Goal: Transaction & Acquisition: Purchase product/service

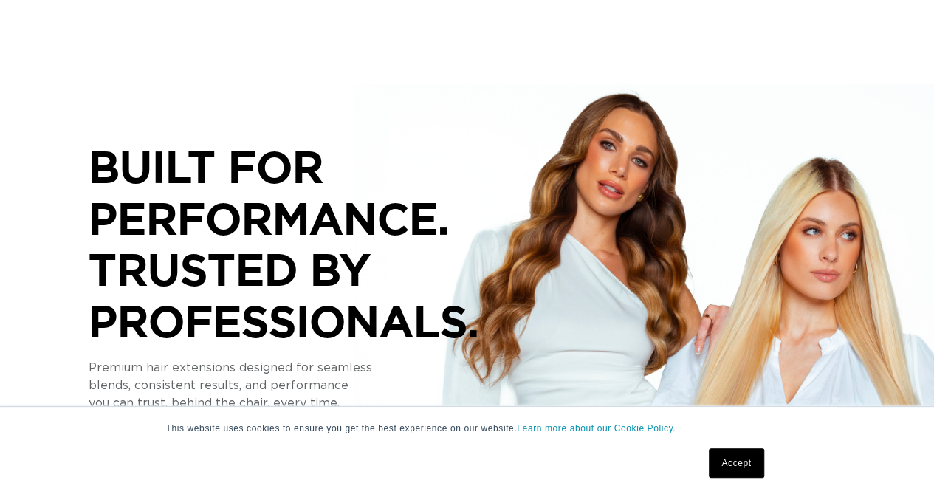
scroll to position [222, 0]
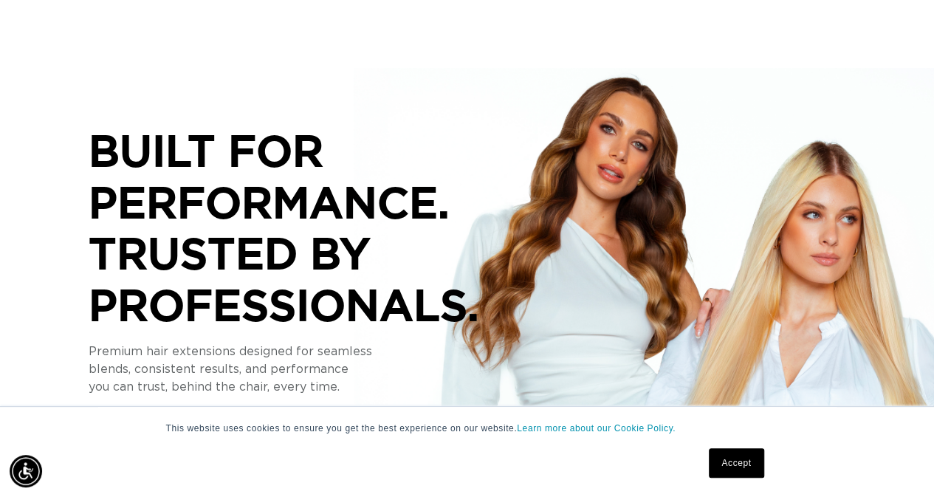
click at [747, 469] on link "Accept" at bounding box center [736, 463] width 55 height 30
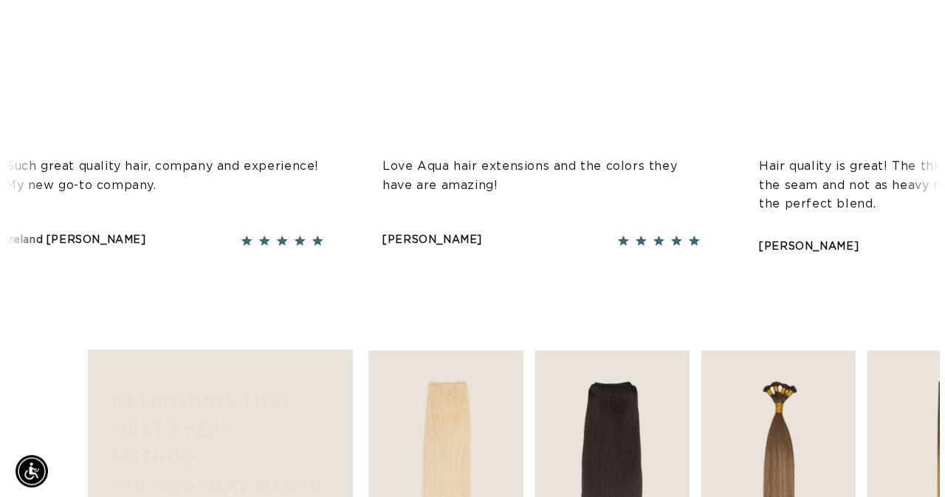
scroll to position [1034, 0]
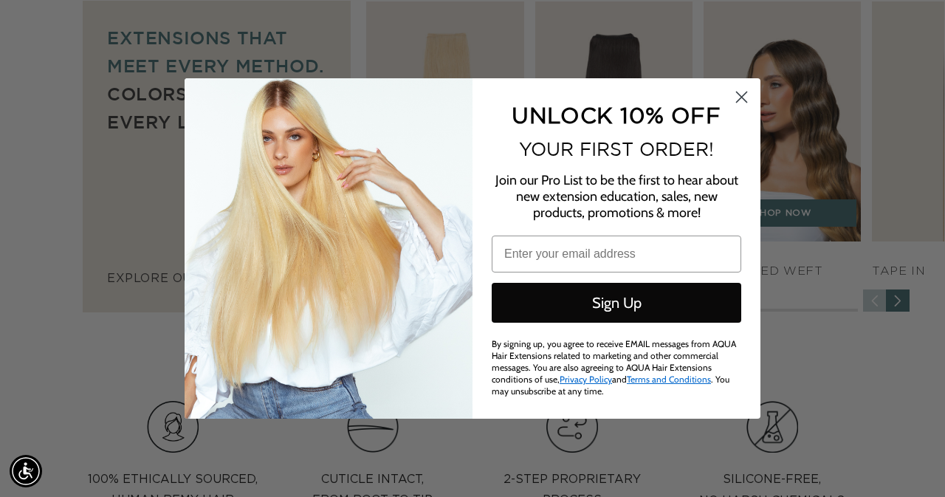
click at [790, 131] on div "Close dialog UNLOCK 10% OFF YOUR FIRST ORDER! Join our Pro List to be the first…" at bounding box center [472, 248] width 945 height 497
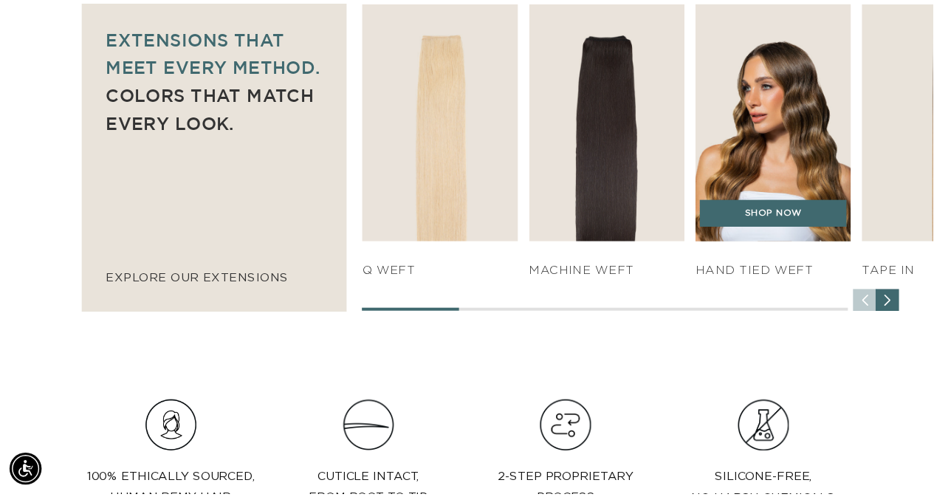
scroll to position [0, 1658]
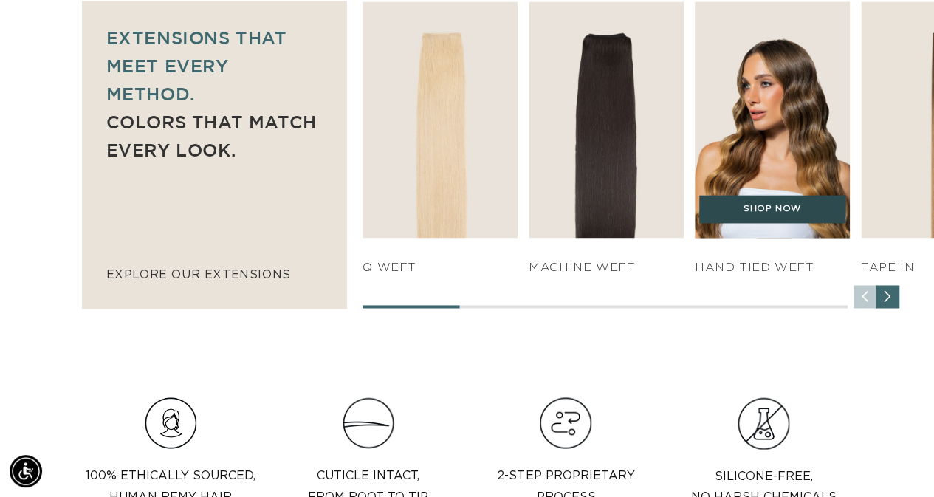
click at [764, 221] on link "SHOP NOW" at bounding box center [772, 209] width 146 height 28
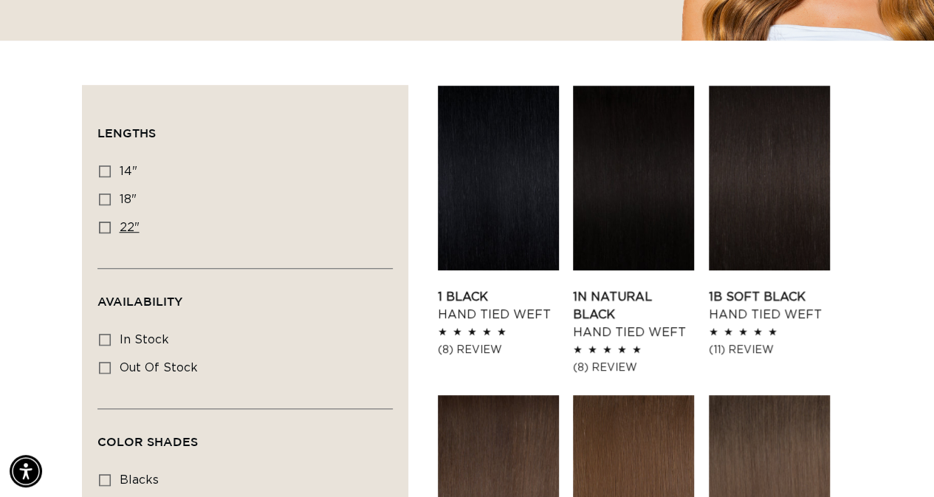
scroll to position [0, 829]
click at [103, 172] on icon at bounding box center [105, 171] width 12 height 12
click at [103, 172] on input "14" 14" (11 products)" at bounding box center [105, 171] width 12 height 12
checkbox input "true"
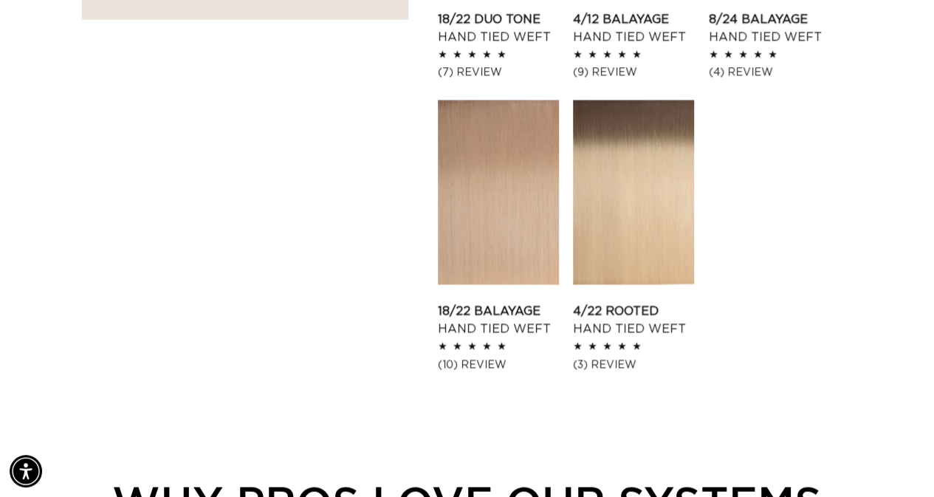
scroll to position [1403, 0]
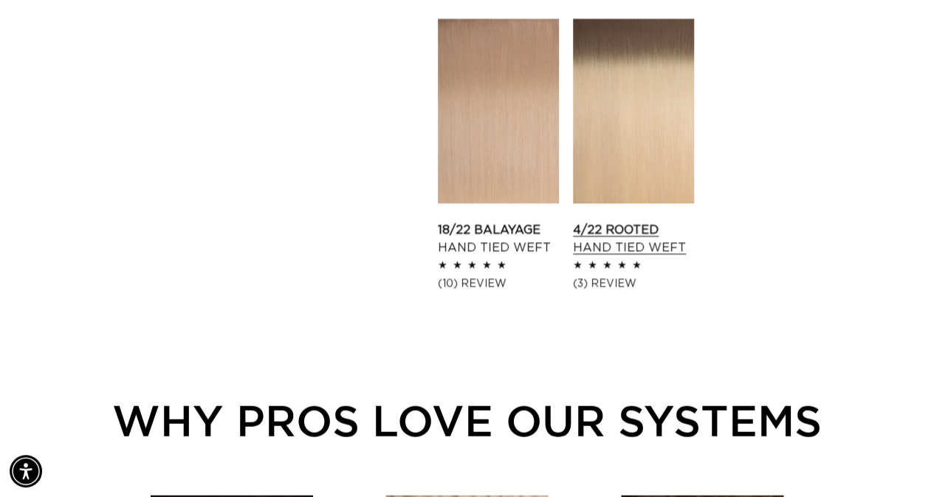
click at [661, 222] on link "4/22 Rooted Hand Tied Weft" at bounding box center [633, 239] width 121 height 35
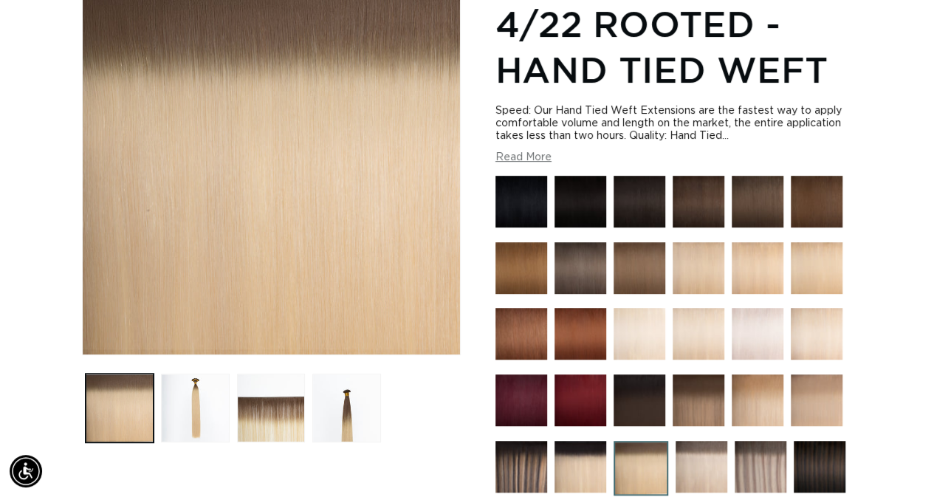
scroll to position [369, 0]
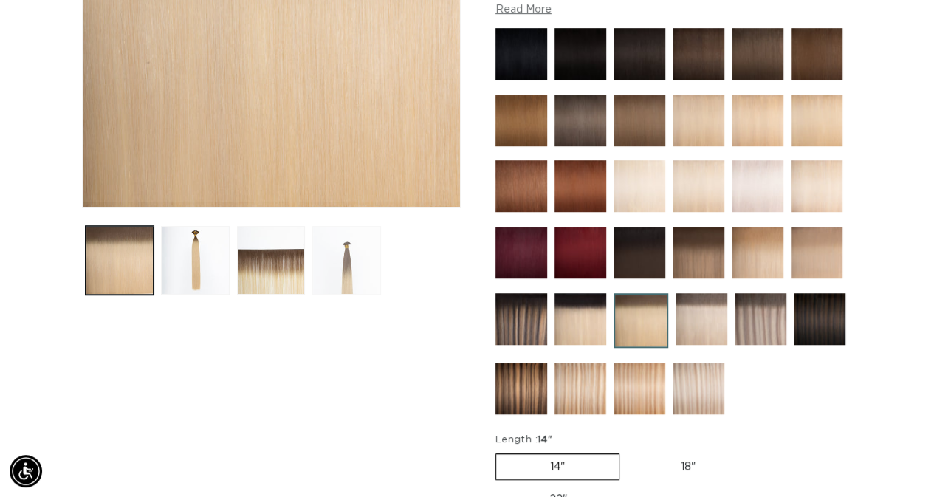
click at [366, 272] on button "Load image 4 in gallery view" at bounding box center [346, 260] width 69 height 69
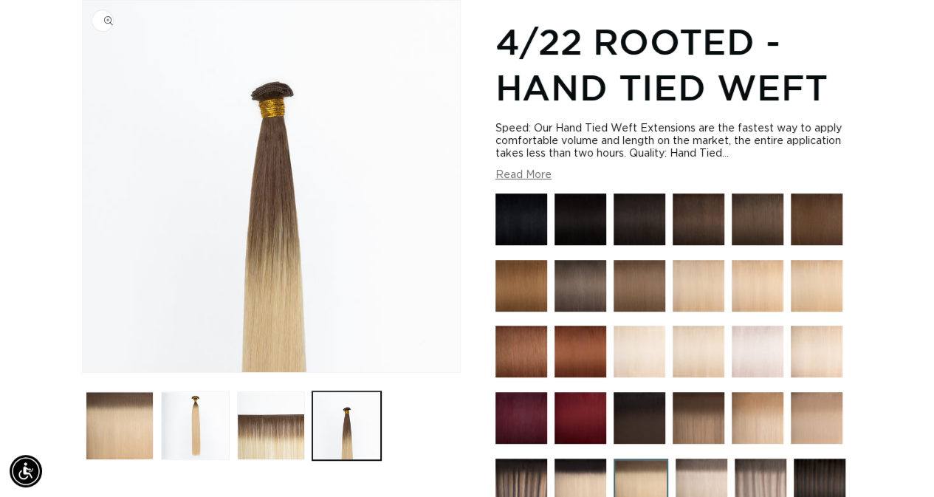
scroll to position [0, 829]
click at [198, 438] on button "Load image 2 in gallery view" at bounding box center [195, 425] width 69 height 69
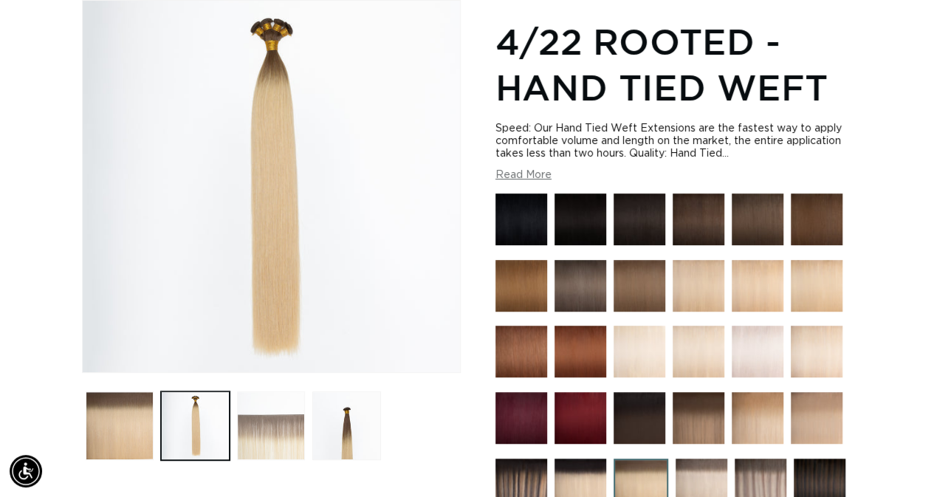
click at [273, 431] on button "Load image 3 in gallery view" at bounding box center [271, 425] width 69 height 69
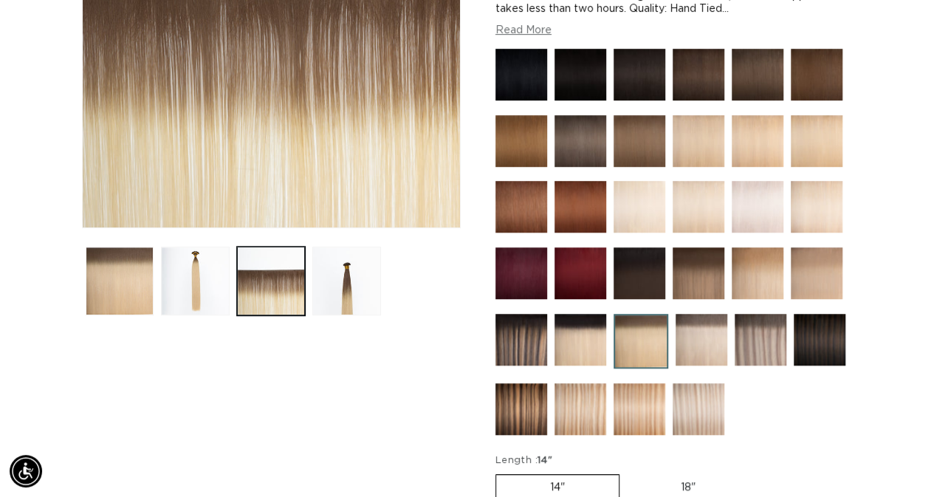
scroll to position [425, 0]
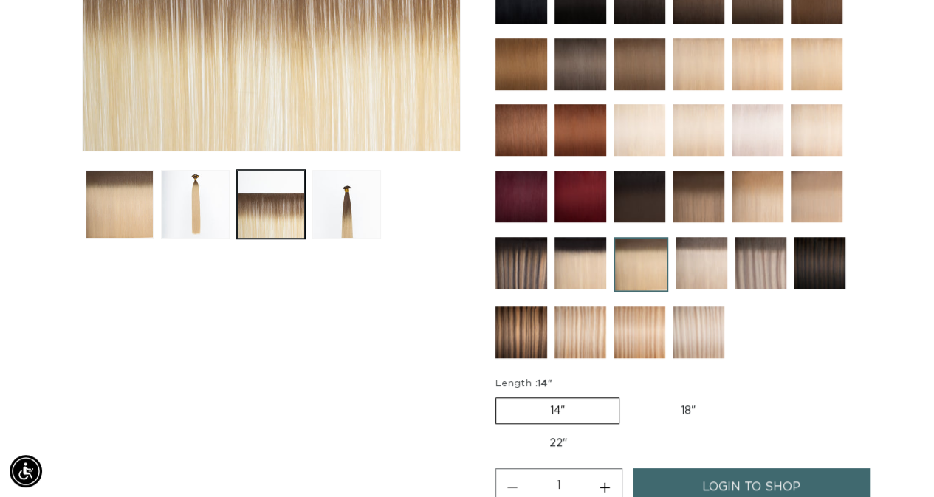
click at [699, 329] on img at bounding box center [699, 332] width 52 height 52
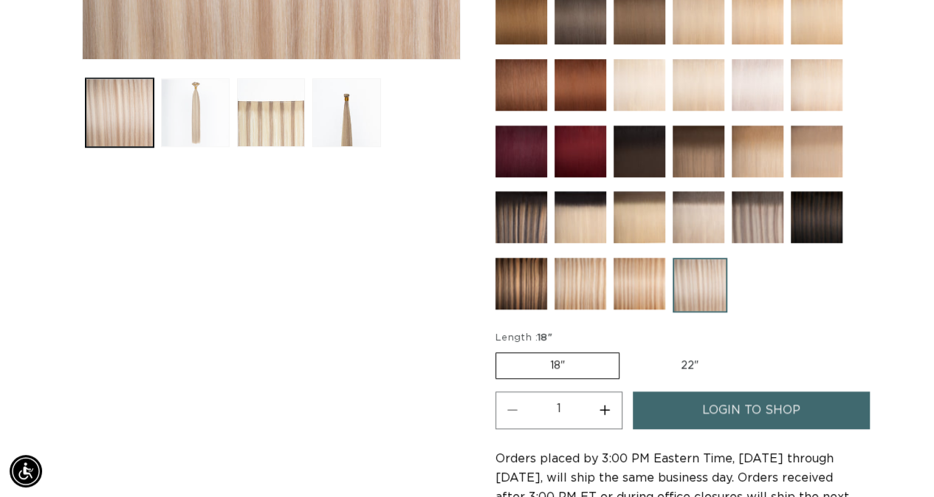
scroll to position [0, 829]
click at [207, 112] on button "Load image 2 in gallery view" at bounding box center [195, 112] width 69 height 69
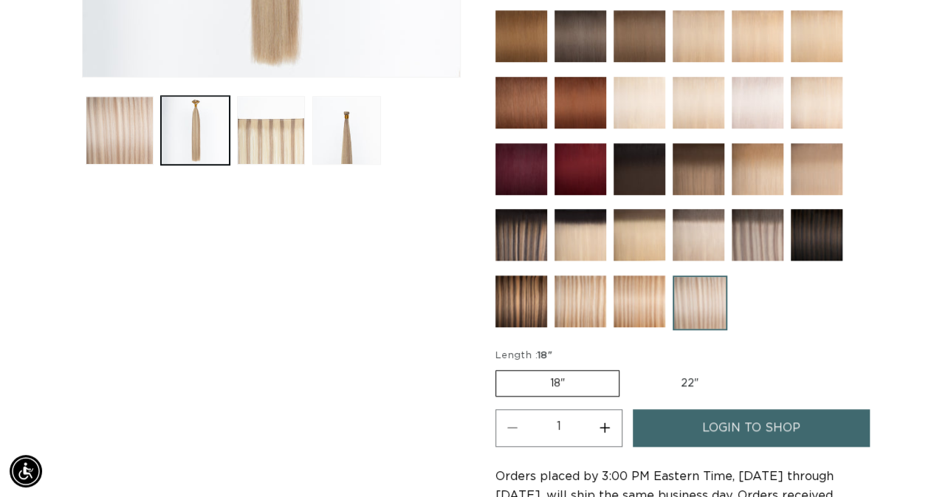
scroll to position [0, 1658]
click at [552, 377] on label "18" Variant sold out or unavailable" at bounding box center [557, 383] width 124 height 27
click at [500, 368] on input "18" Variant sold out or unavailable" at bounding box center [499, 367] width 1 height 1
click at [686, 379] on label "22" Variant sold out or unavailable" at bounding box center [690, 383] width 126 height 25
click at [628, 368] on input "22" Variant sold out or unavailable" at bounding box center [627, 367] width 1 height 1
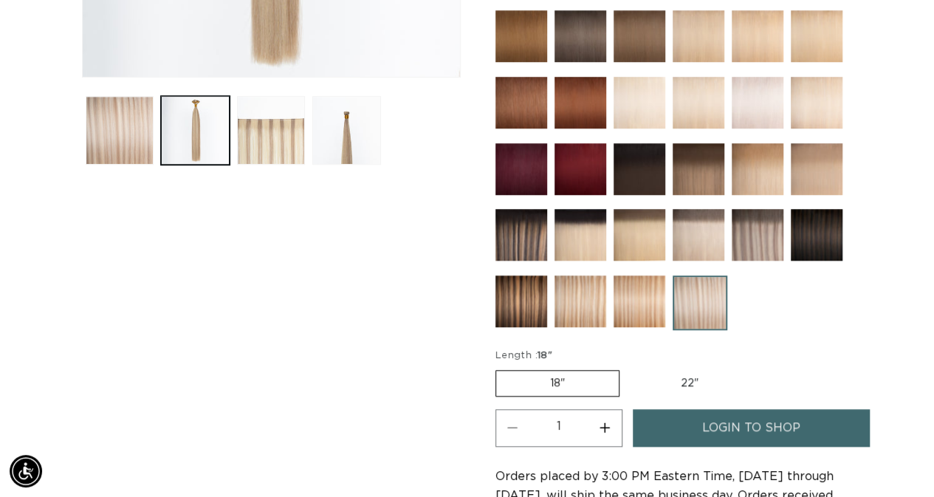
radio input "true"
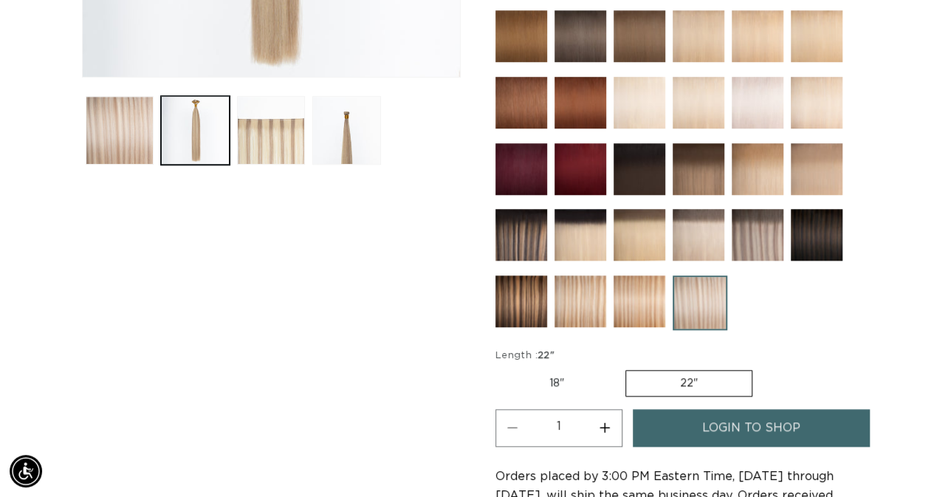
scroll to position [0, 0]
click at [600, 381] on label "18" Variant sold out or unavailable" at bounding box center [556, 383] width 123 height 25
click at [500, 368] on input "18" Variant sold out or unavailable" at bounding box center [499, 367] width 1 height 1
radio input "true"
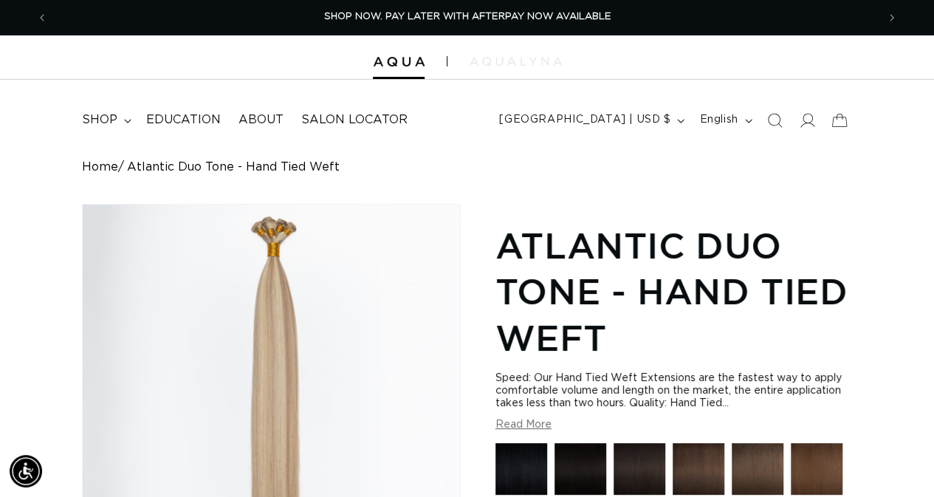
click at [518, 64] on img at bounding box center [516, 61] width 92 height 9
